Goal: Task Accomplishment & Management: Manage account settings

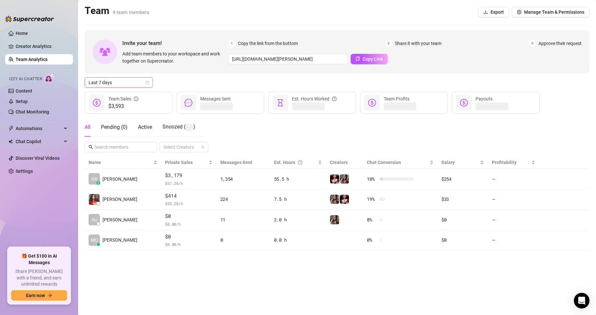
click at [130, 86] on span "Last 7 days" at bounding box center [119, 83] width 61 height 10
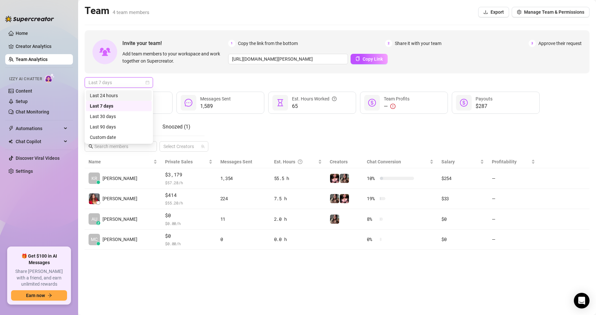
click at [124, 94] on div "Last 24 hours" at bounding box center [119, 95] width 58 height 7
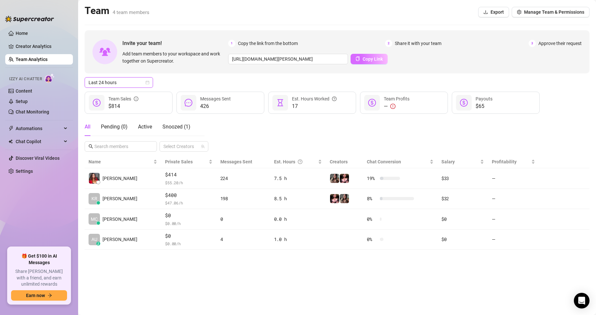
click at [370, 60] on span "Copy Link" at bounding box center [373, 58] width 20 height 5
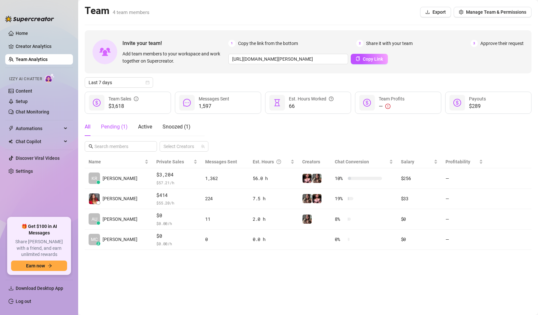
click at [115, 126] on div "Pending ( 1 )" at bounding box center [114, 127] width 27 height 8
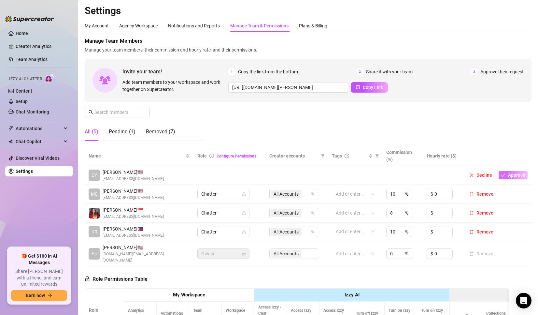
click at [511, 174] on span "Approve" at bounding box center [516, 174] width 17 height 5
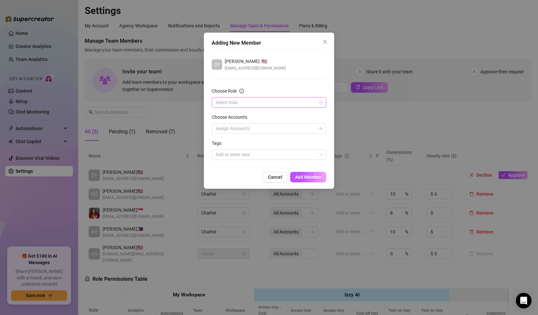
click at [261, 106] on input "Choose Role" at bounding box center [266, 102] width 101 height 10
click at [237, 113] on div "Chatter" at bounding box center [269, 115] width 104 height 7
click at [263, 132] on div at bounding box center [265, 128] width 105 height 9
click at [223, 143] on span at bounding box center [221, 141] width 5 height 5
click at [223, 143] on input "Select all" at bounding box center [221, 141] width 5 height 5
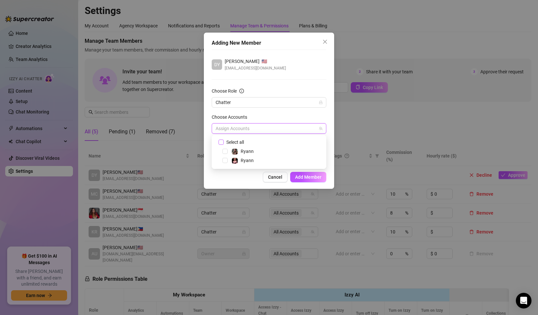
checkbox input "true"
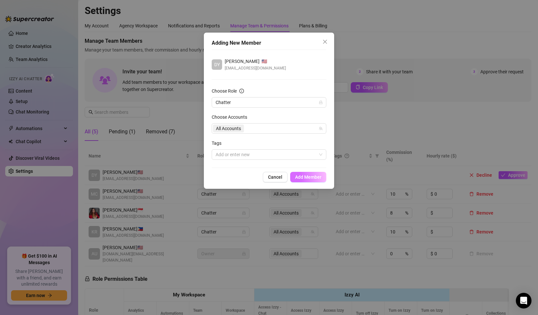
click at [318, 179] on span "Add Member" at bounding box center [308, 176] width 26 height 5
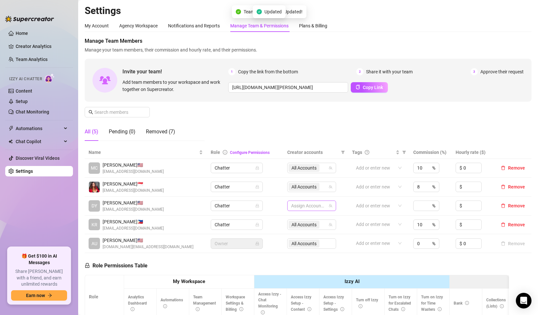
click at [314, 207] on div at bounding box center [308, 205] width 39 height 9
click at [294, 221] on input "Select all" at bounding box center [294, 219] width 5 height 5
checkbox input "true"
click at [395, 111] on div "Manage Team Members Manage your team members, their commission and hourly rate,…" at bounding box center [308, 91] width 447 height 109
click at [239, 203] on span "Chatter" at bounding box center [237, 206] width 44 height 10
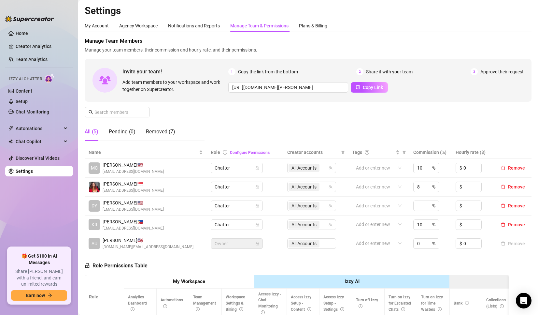
click at [184, 251] on td "AU Aubrey F. 🇺🇸 remarkableryann.biz@gmail.com" at bounding box center [146, 243] width 122 height 19
